Goal: Find specific page/section: Find specific page/section

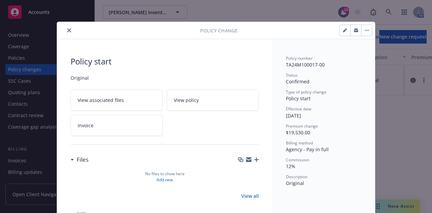
click at [65, 29] on button "close" at bounding box center [69, 30] width 8 height 8
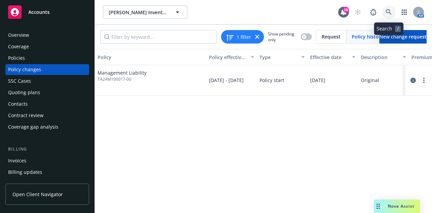
click at [387, 16] on link at bounding box center [388, 11] width 13 height 13
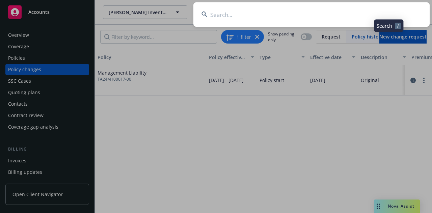
click at [363, 17] on input at bounding box center [311, 14] width 236 height 24
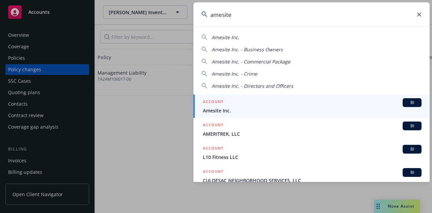
type input "amesite"
click at [242, 104] on div "ACCOUNT BI" at bounding box center [312, 102] width 219 height 9
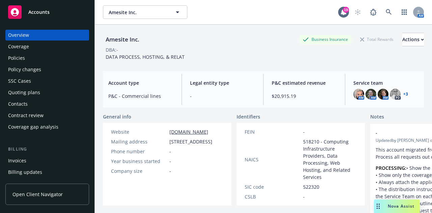
click at [26, 57] on div "Policies" at bounding box center [47, 58] width 78 height 11
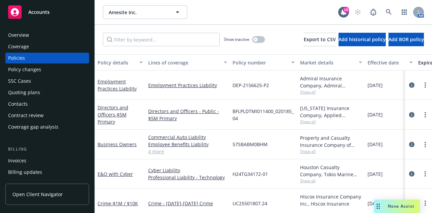
click at [274, 10] on div "Amesite Inc. Amesite Inc." at bounding box center [220, 11] width 235 height 13
